Goal: Transaction & Acquisition: Book appointment/travel/reservation

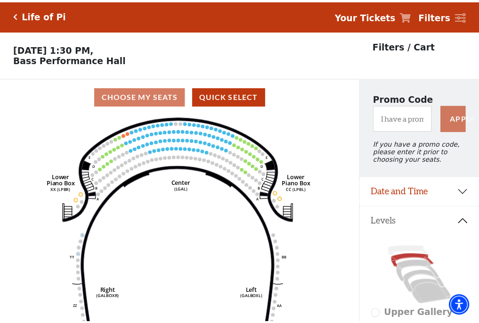
scroll to position [44, 0]
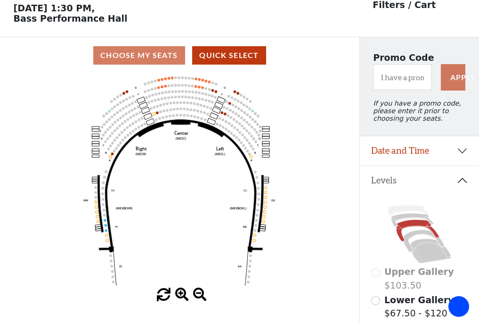
scroll to position [44, 0]
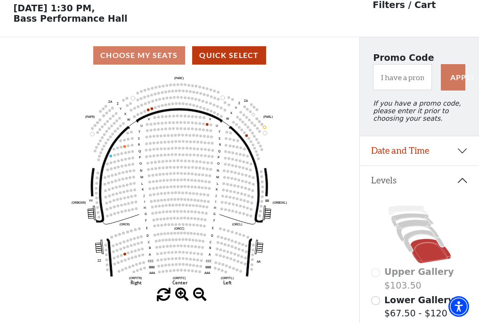
scroll to position [44, 0]
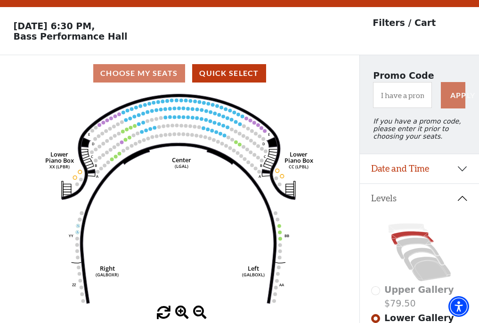
scroll to position [44, 0]
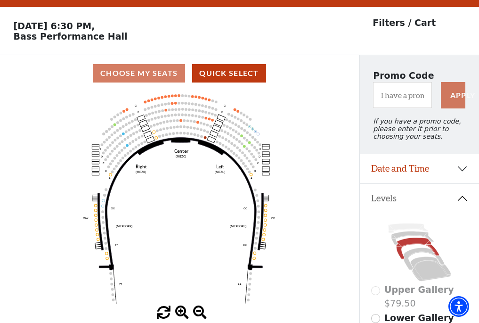
scroll to position [44, 0]
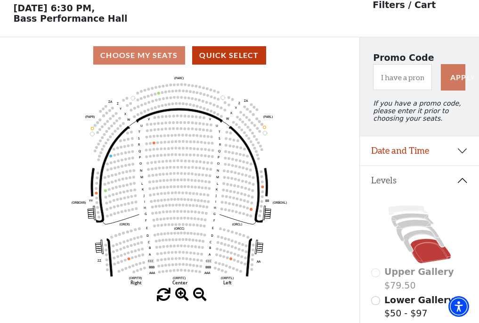
scroll to position [44, 0]
